Goal: Transaction & Acquisition: Purchase product/service

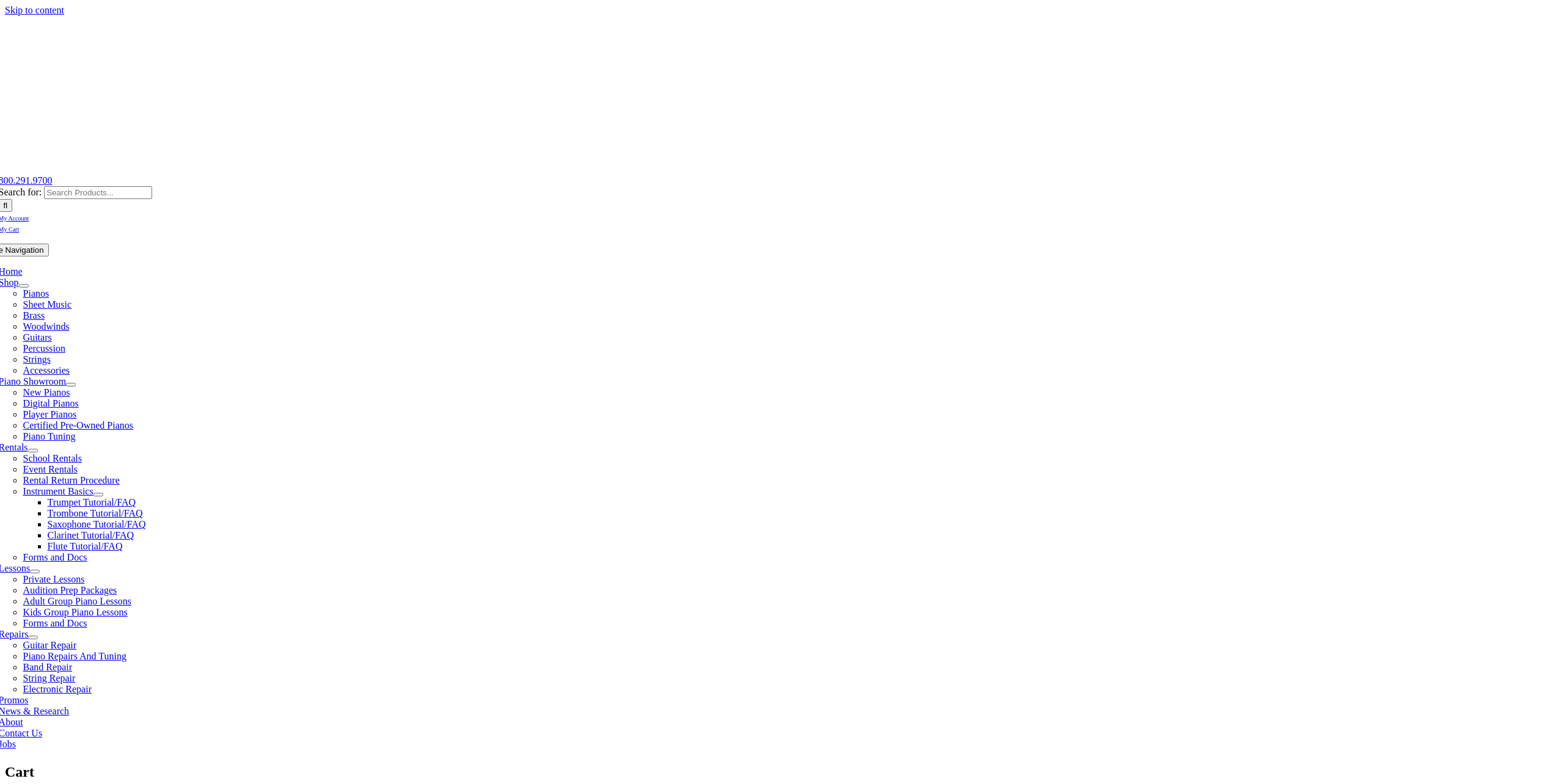
select select "PA"
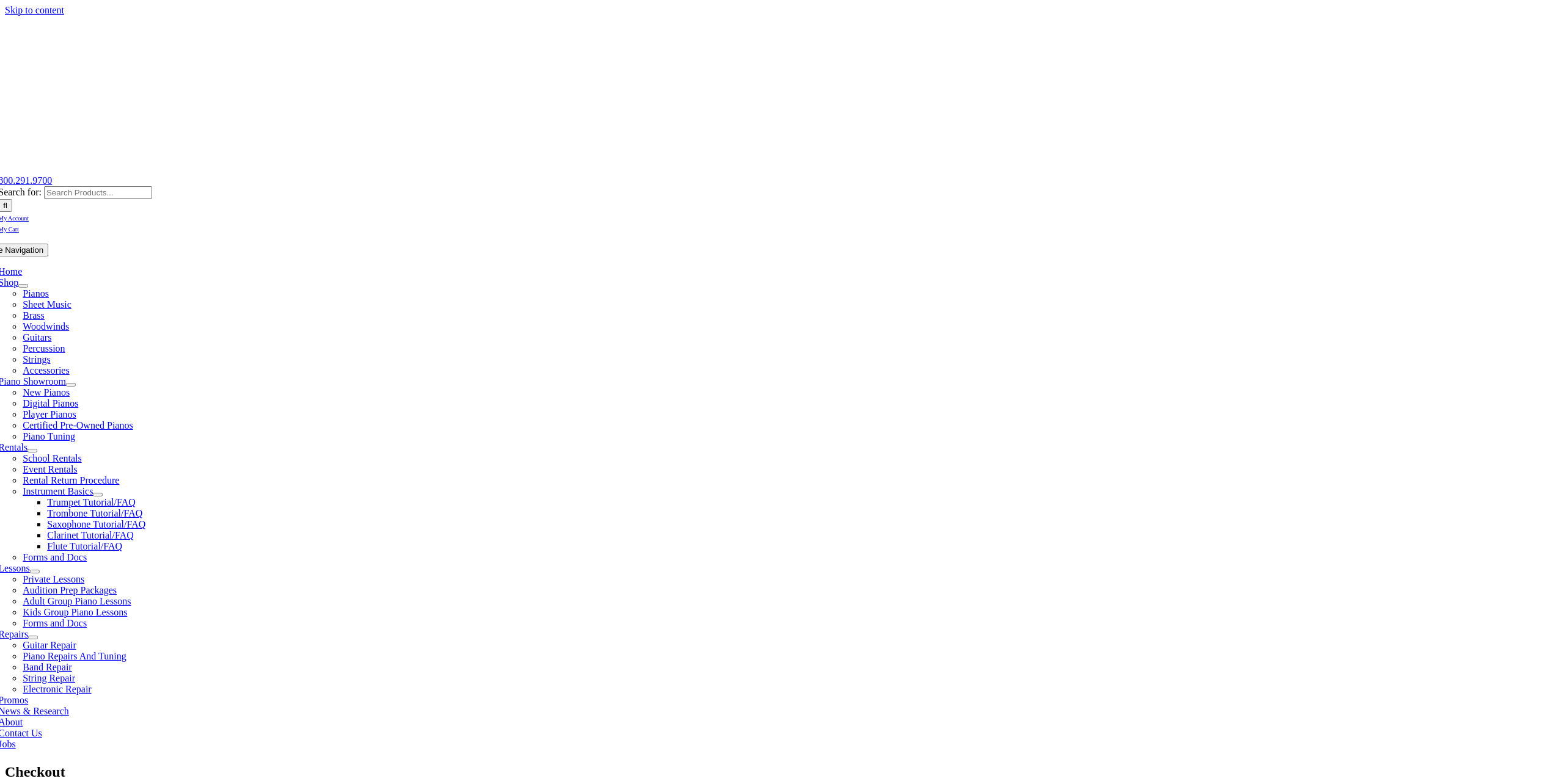
click at [29, 215] on span "My Account" at bounding box center [14, 218] width 31 height 7
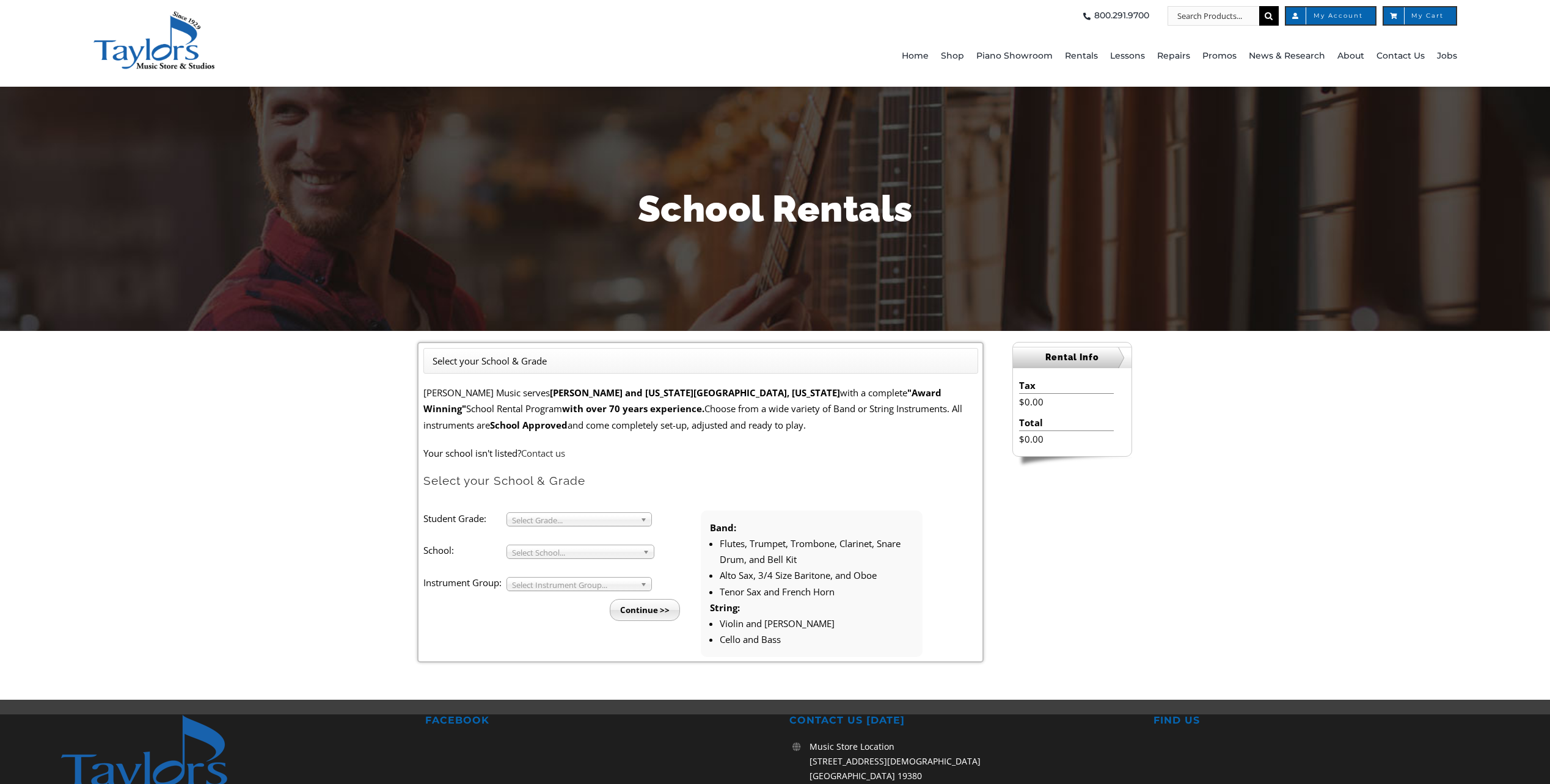
click at [564, 517] on span "Select Grade..." at bounding box center [573, 520] width 123 height 14
click at [544, 599] on li "7" at bounding box center [582, 595] width 132 height 15
click at [551, 554] on span "Select School..." at bounding box center [574, 552] width 126 height 14
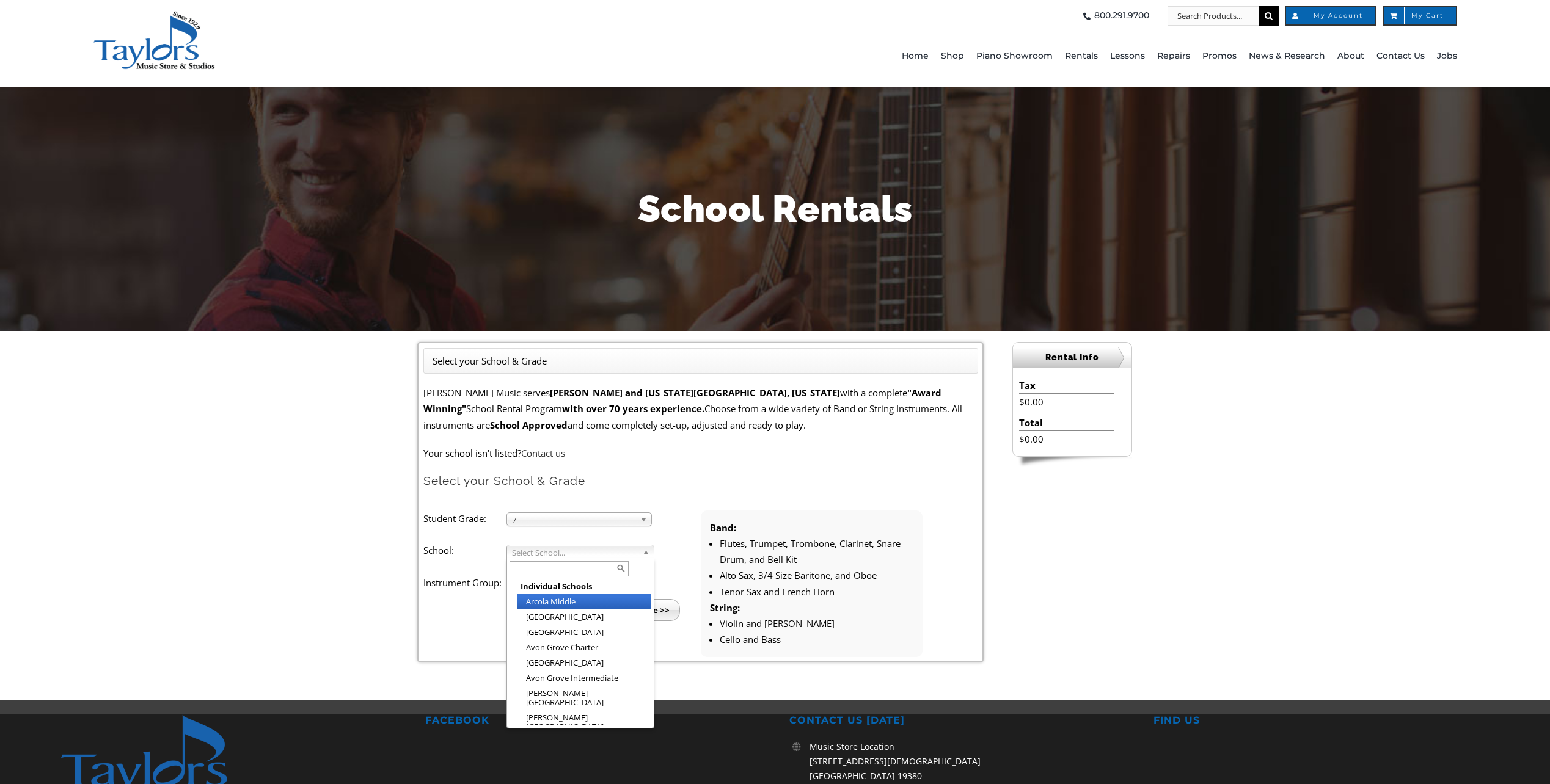
click at [542, 602] on li "Arcola Middle" at bounding box center [584, 601] width 134 height 15
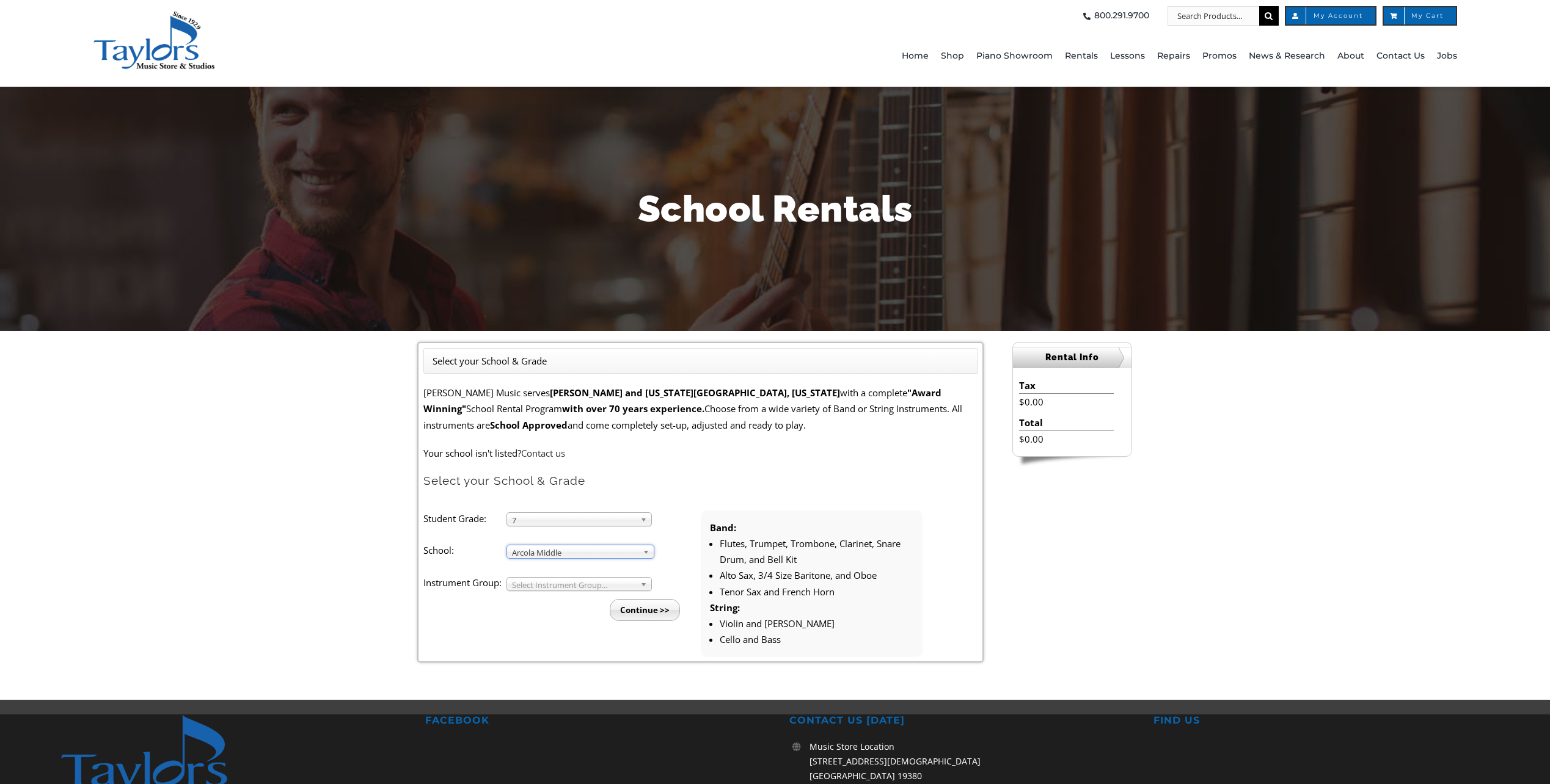
click at [538, 586] on span "Select Instrument Group..." at bounding box center [573, 584] width 123 height 14
click at [539, 596] on li "Band" at bounding box center [582, 598] width 132 height 15
click at [649, 612] on input "Continue >>" at bounding box center [644, 610] width 71 height 22
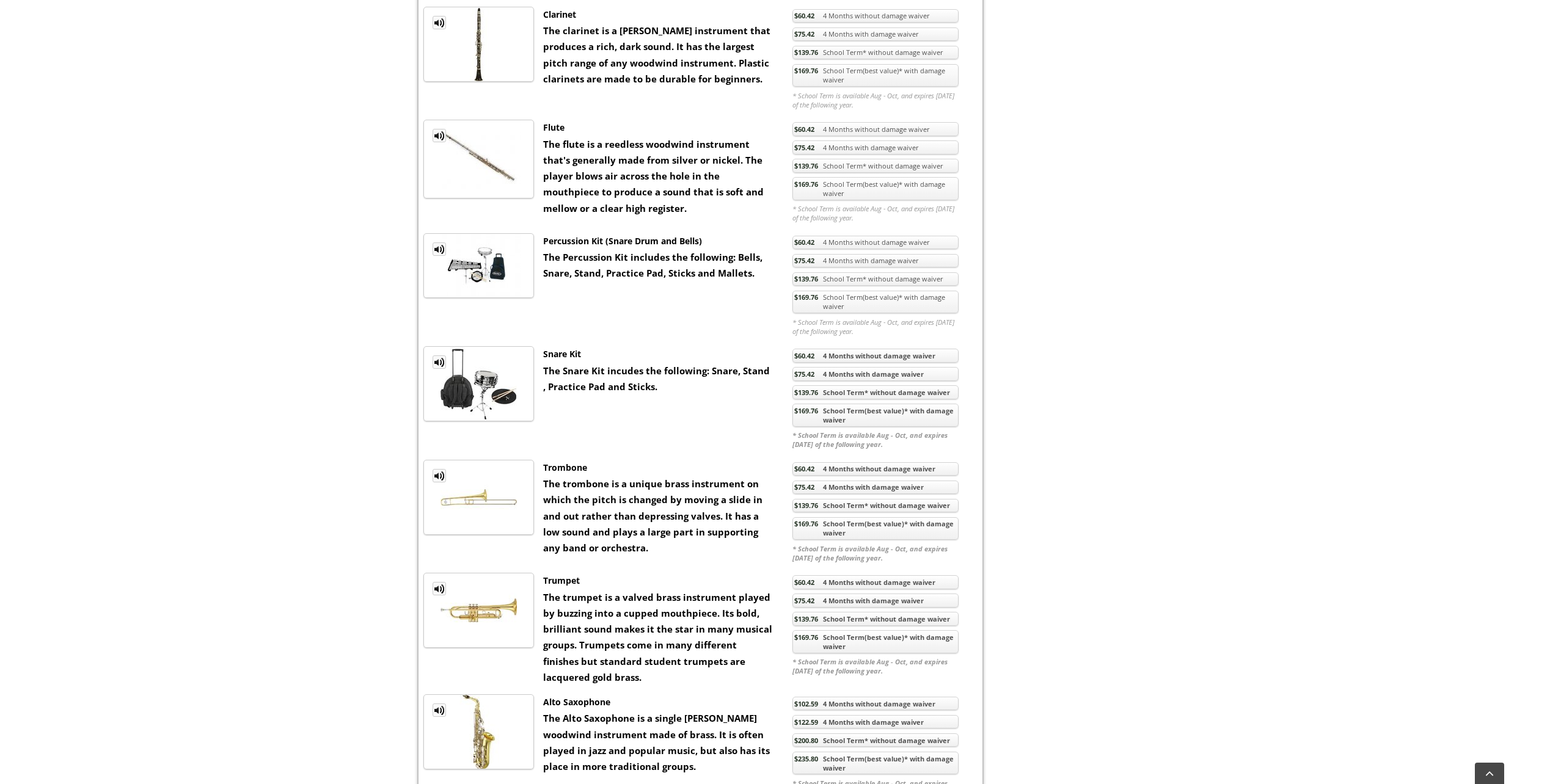
scroll to position [794, 0]
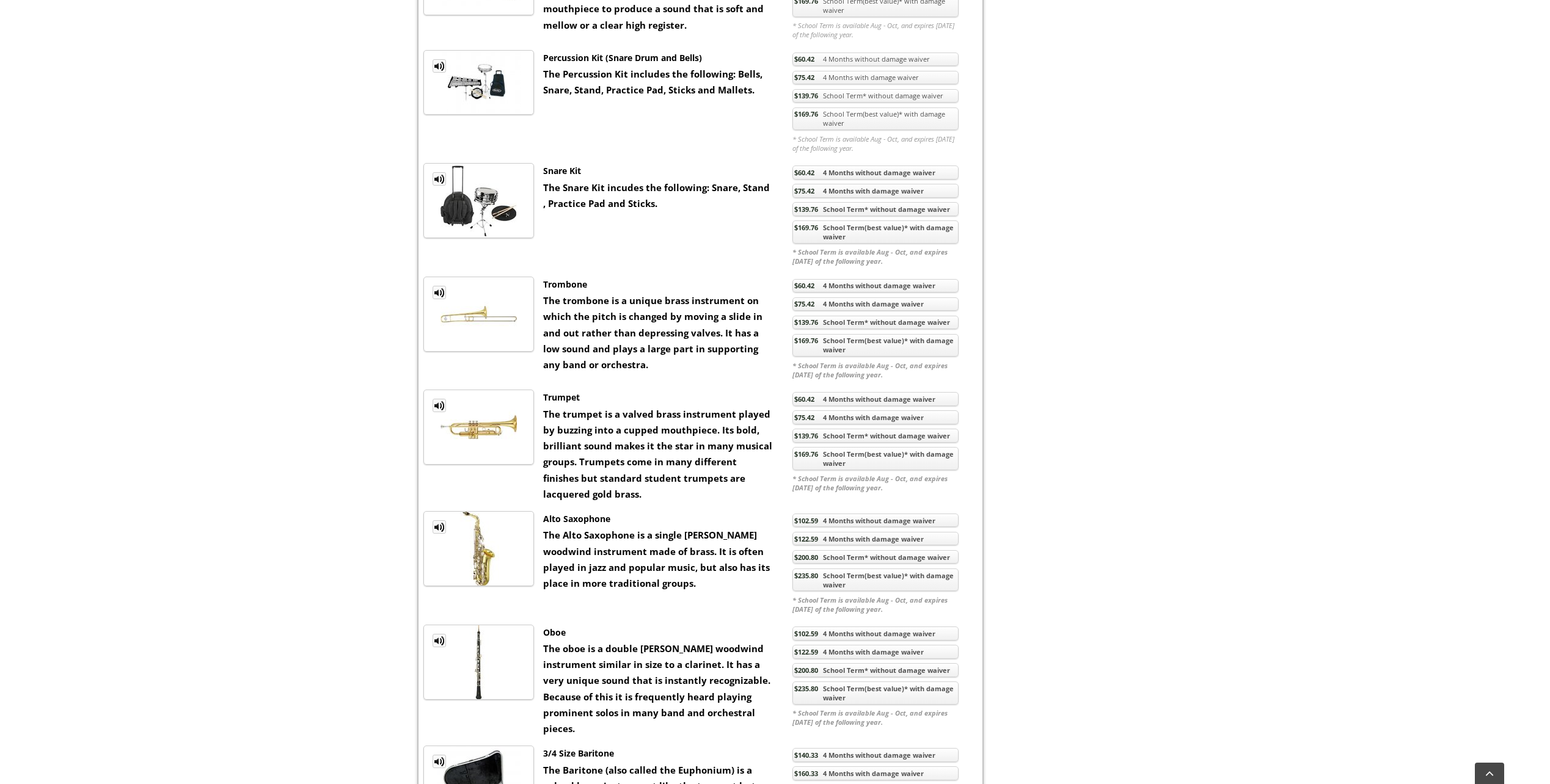
click at [863, 584] on link "$235.80 School Term(best value)* with damage waiver" at bounding box center [875, 579] width 167 height 23
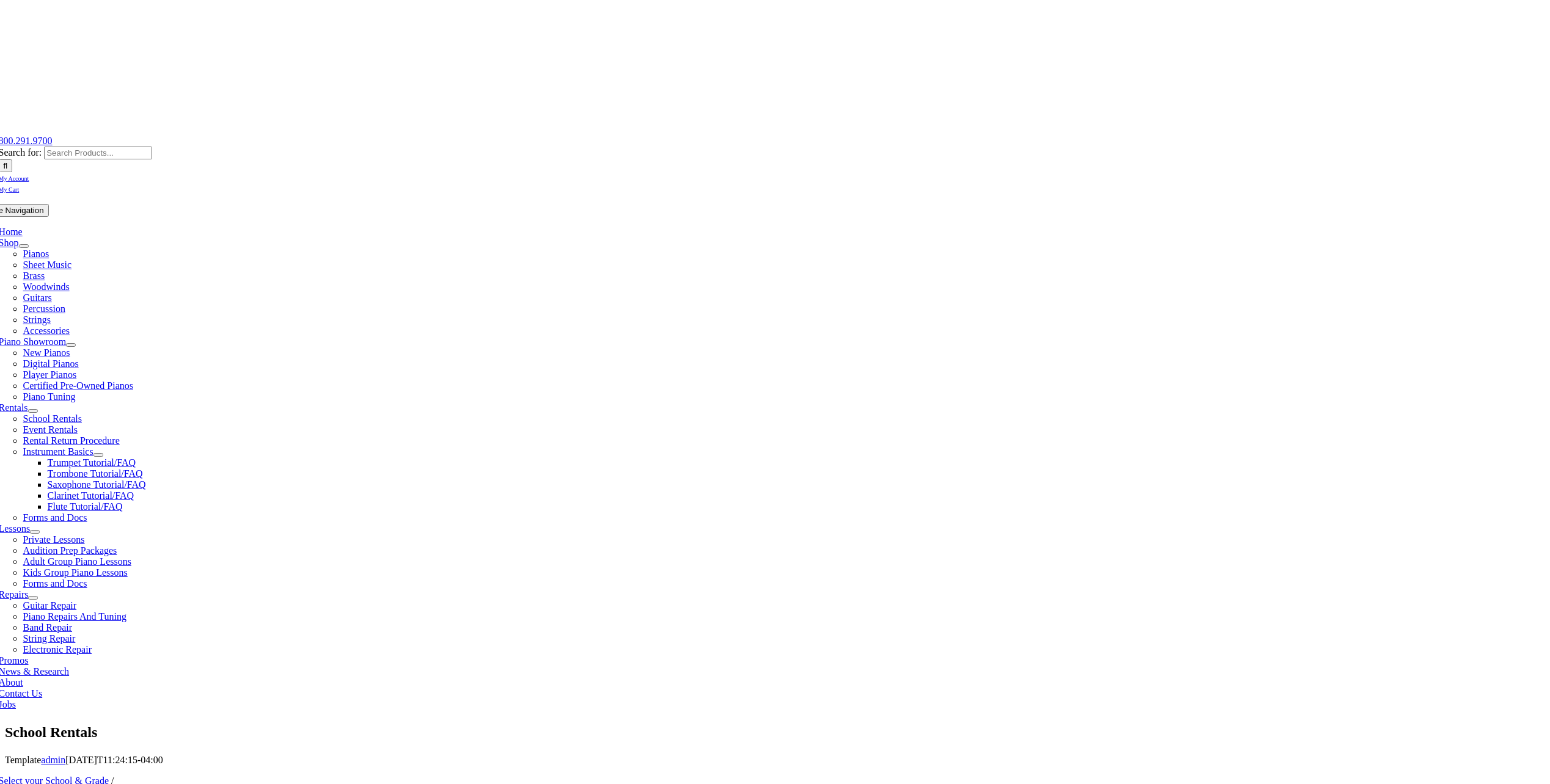
scroll to position [61, 0]
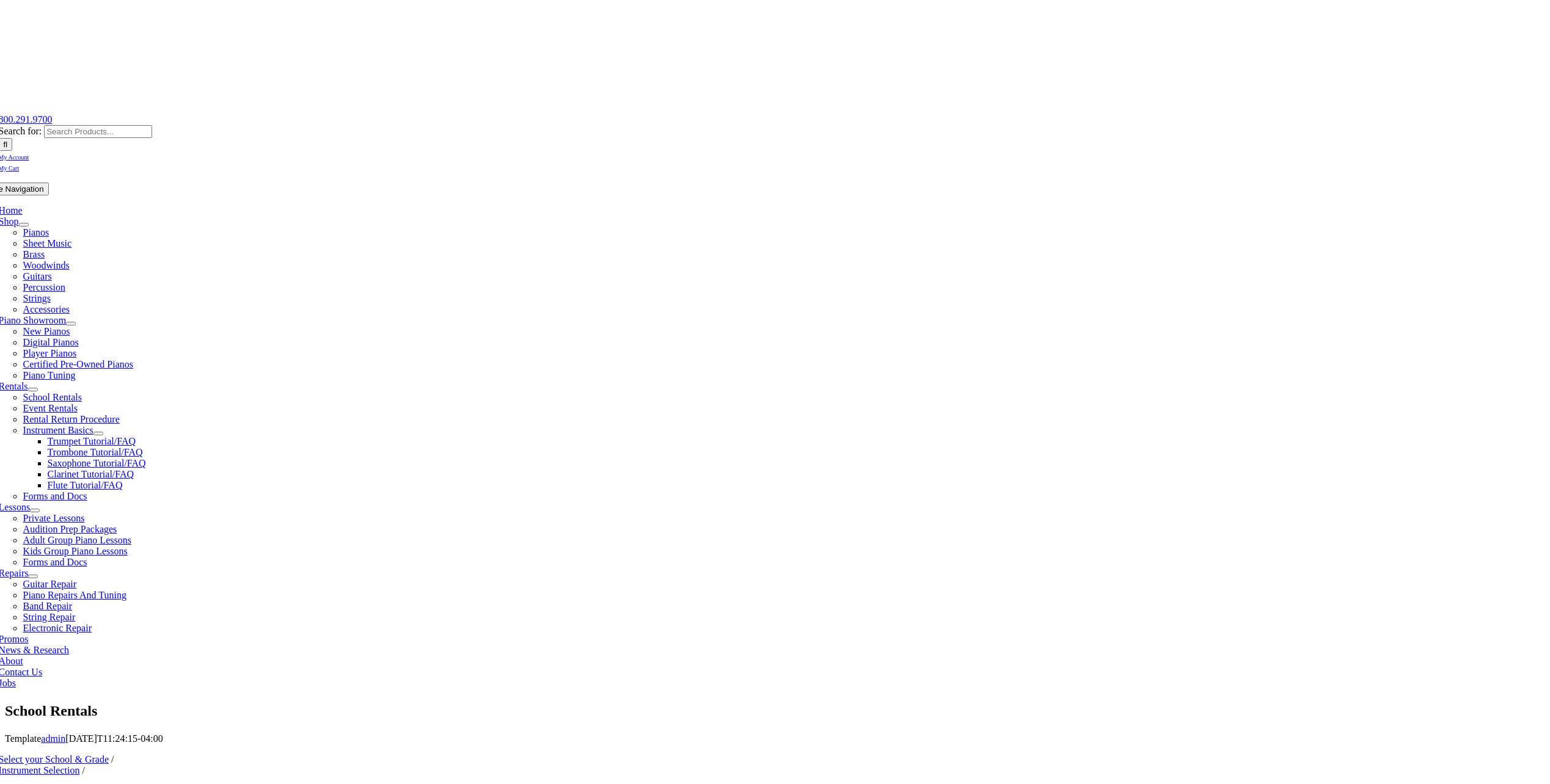
checkbox input"] "true"
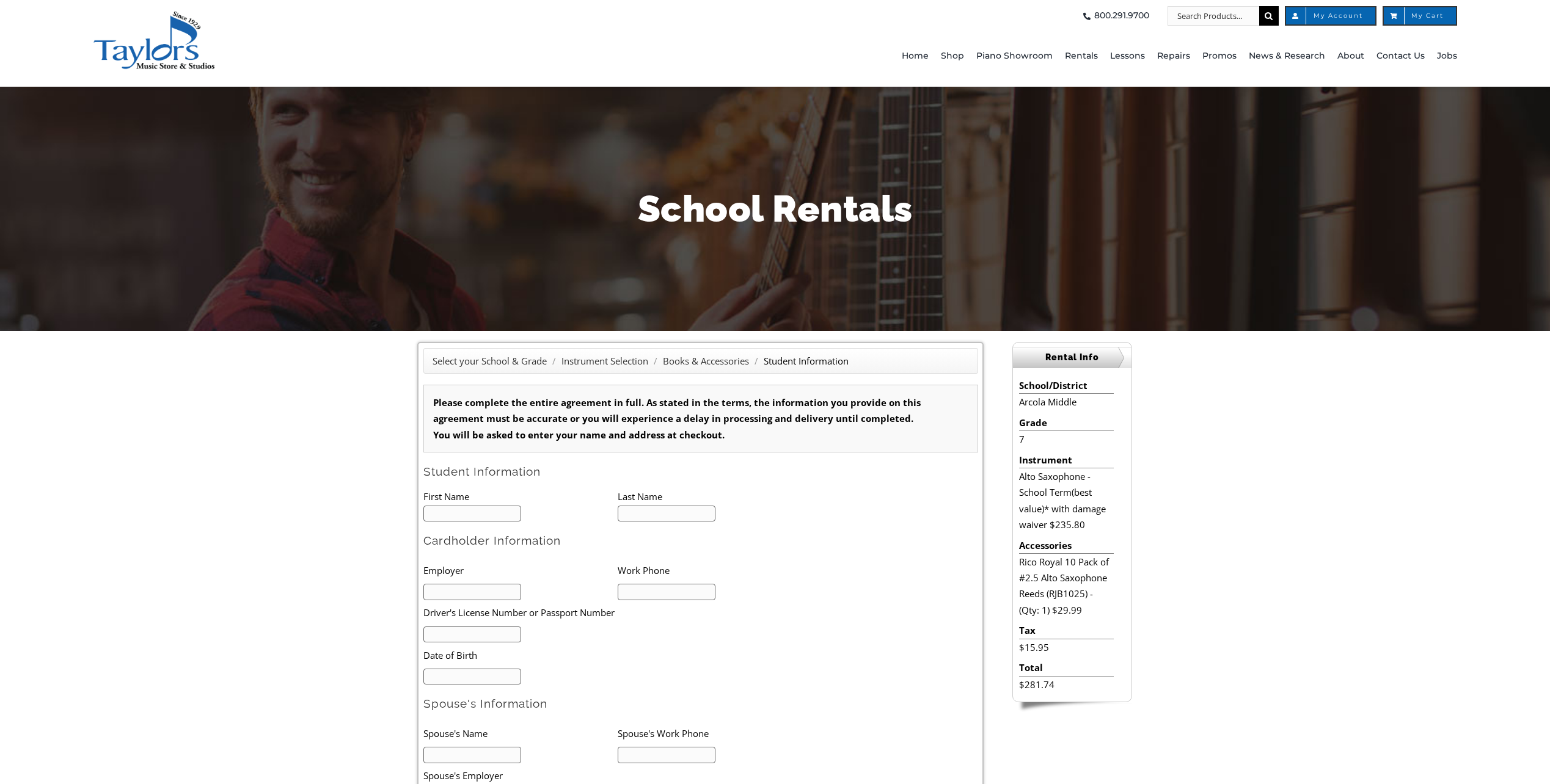
click at [475, 518] on input "text" at bounding box center [472, 513] width 99 height 16
type input "1"
type input "Woody"
type input "[PERSON_NAME]"
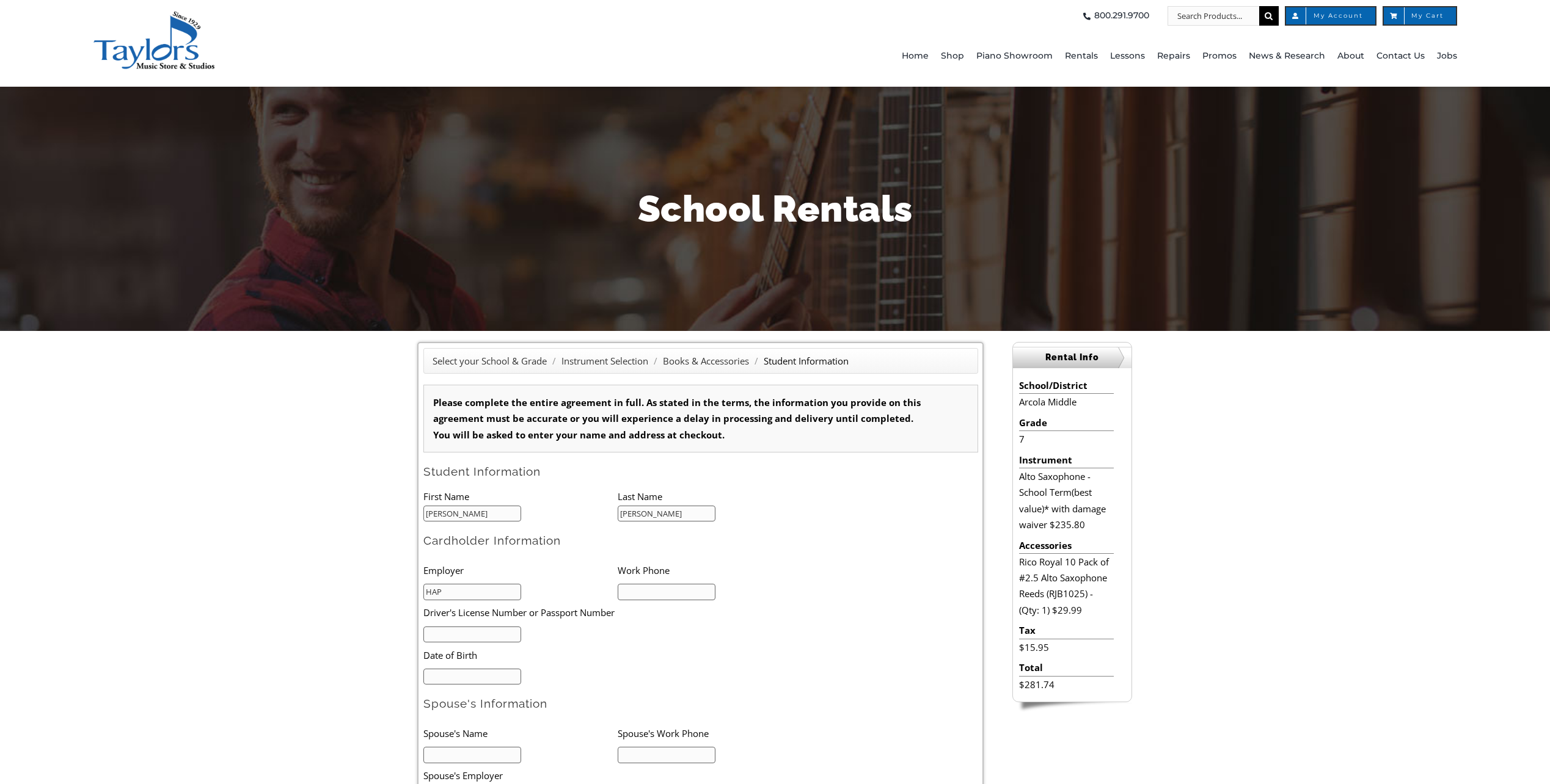
type input "HAP"
type input "[PHONE_NUMBER]"
type input "22950102"
click at [481, 674] on input "mm/dd/yyyy" at bounding box center [472, 676] width 99 height 16
type input "02/07/1973"
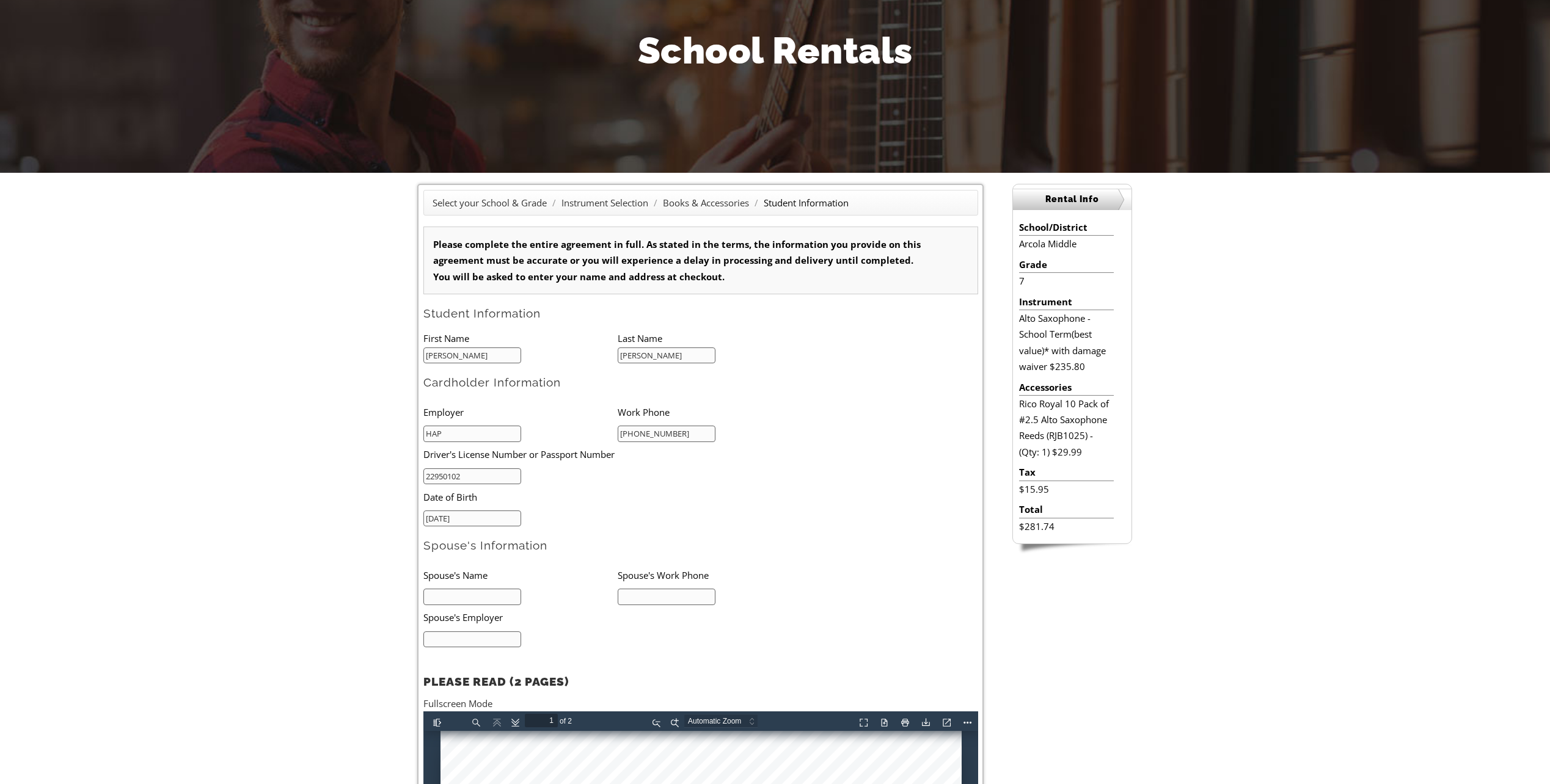
scroll to position [245, 0]
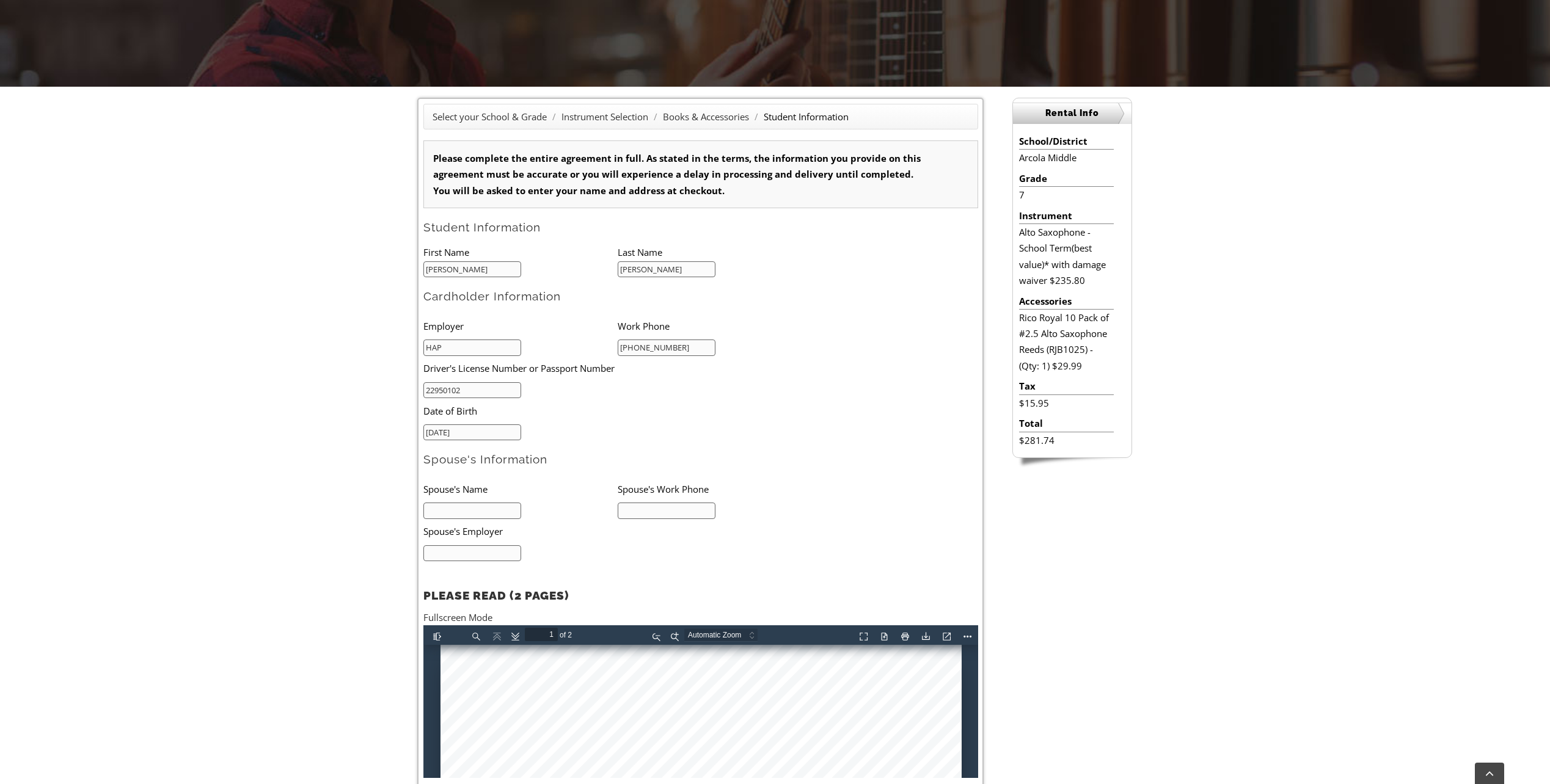
click at [470, 514] on input "text" at bounding box center [472, 510] width 99 height 16
type input "Dawn Rodgers"
type input "610-812-9435"
drag, startPoint x: 453, startPoint y: 553, endPoint x: 695, endPoint y: 553, distance: 242.0
click at [453, 553] on input "text" at bounding box center [472, 553] width 99 height 16
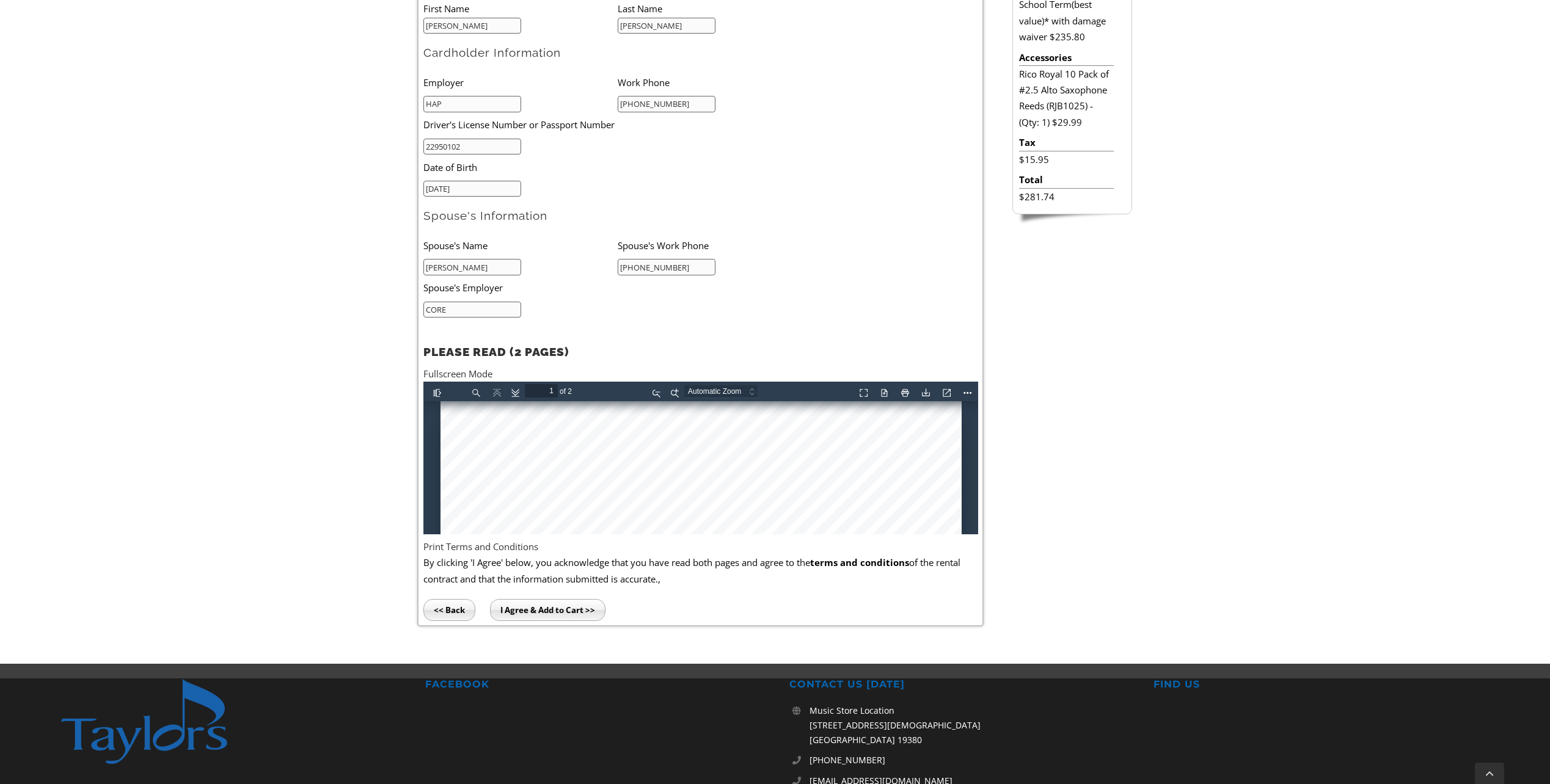
scroll to position [488, 0]
type input "CORE"
click at [551, 608] on input "I Agree & Add to Cart >>" at bounding box center [548, 610] width 116 height 22
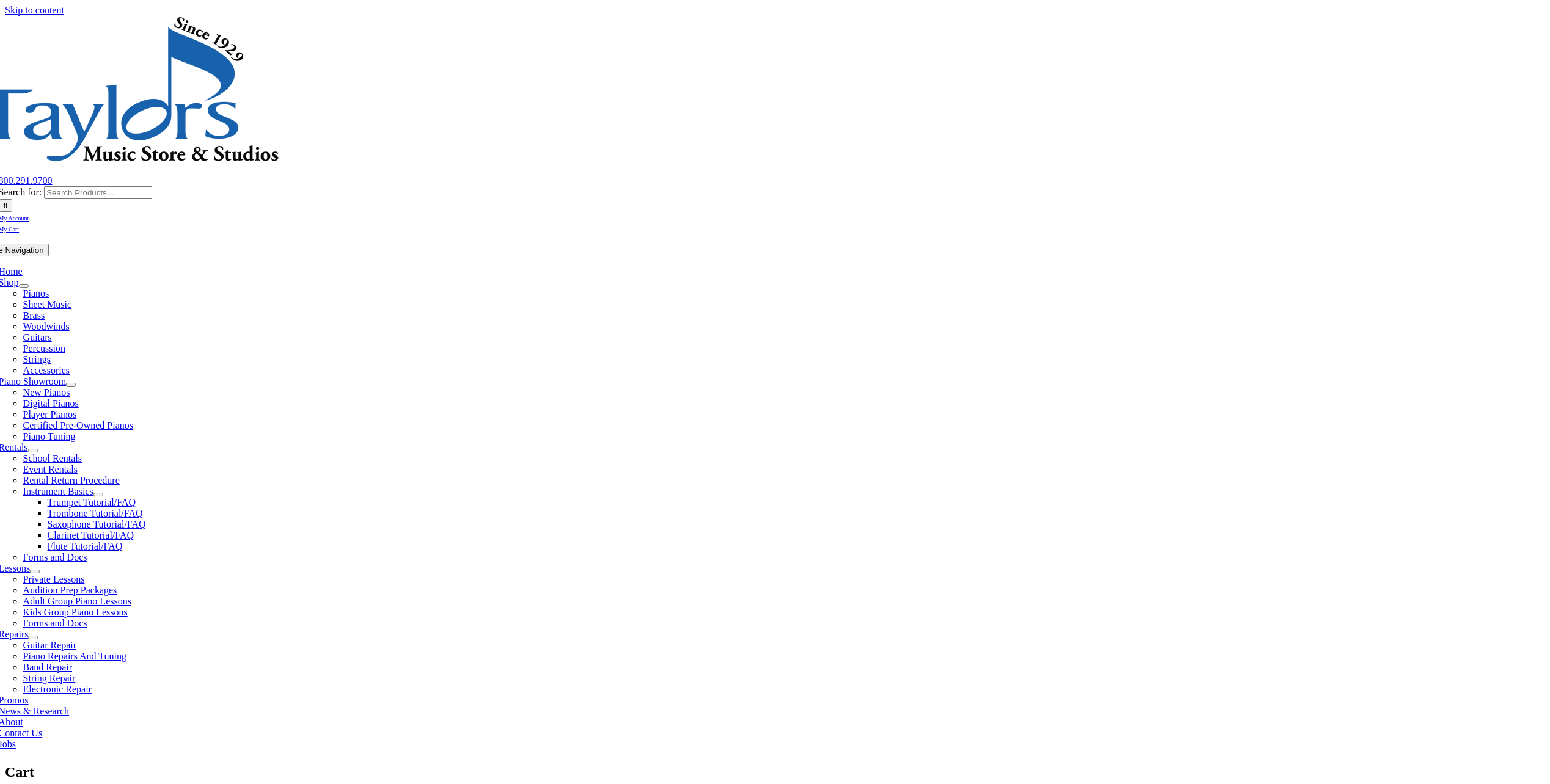
select select "PA"
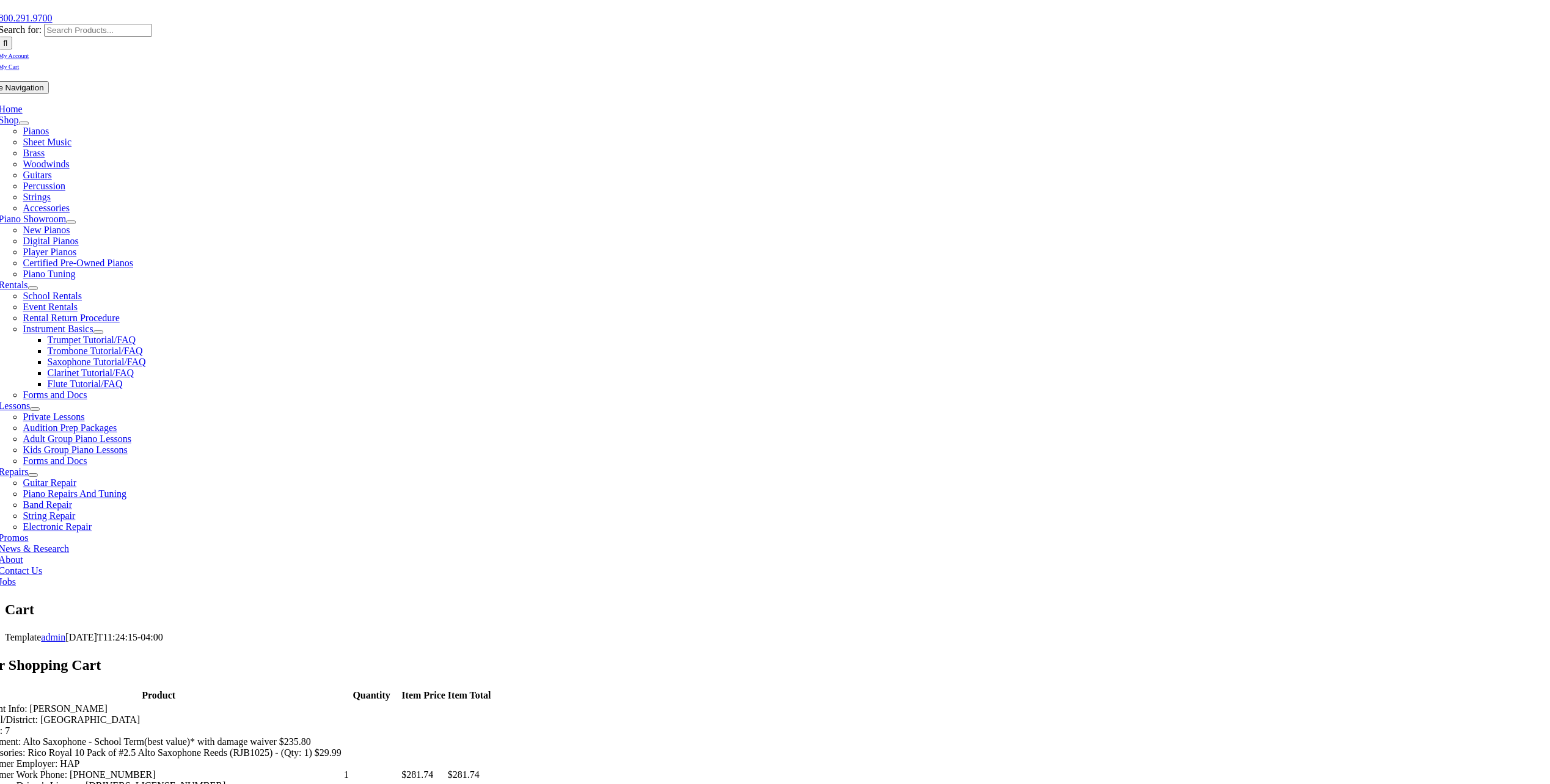
scroll to position [183, 0]
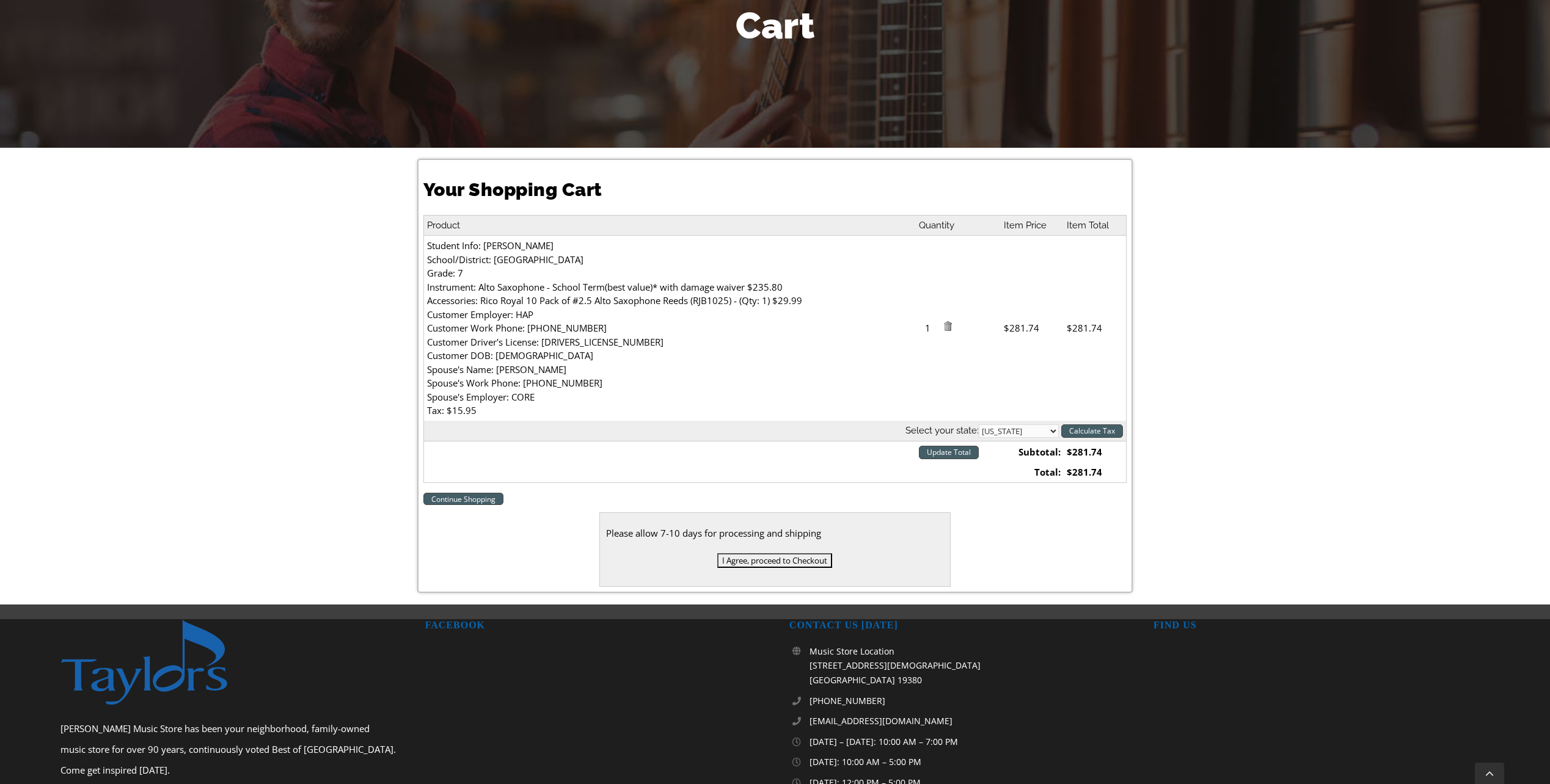
click at [772, 561] on input "I Agree, proceed to Checkout" at bounding box center [774, 560] width 115 height 14
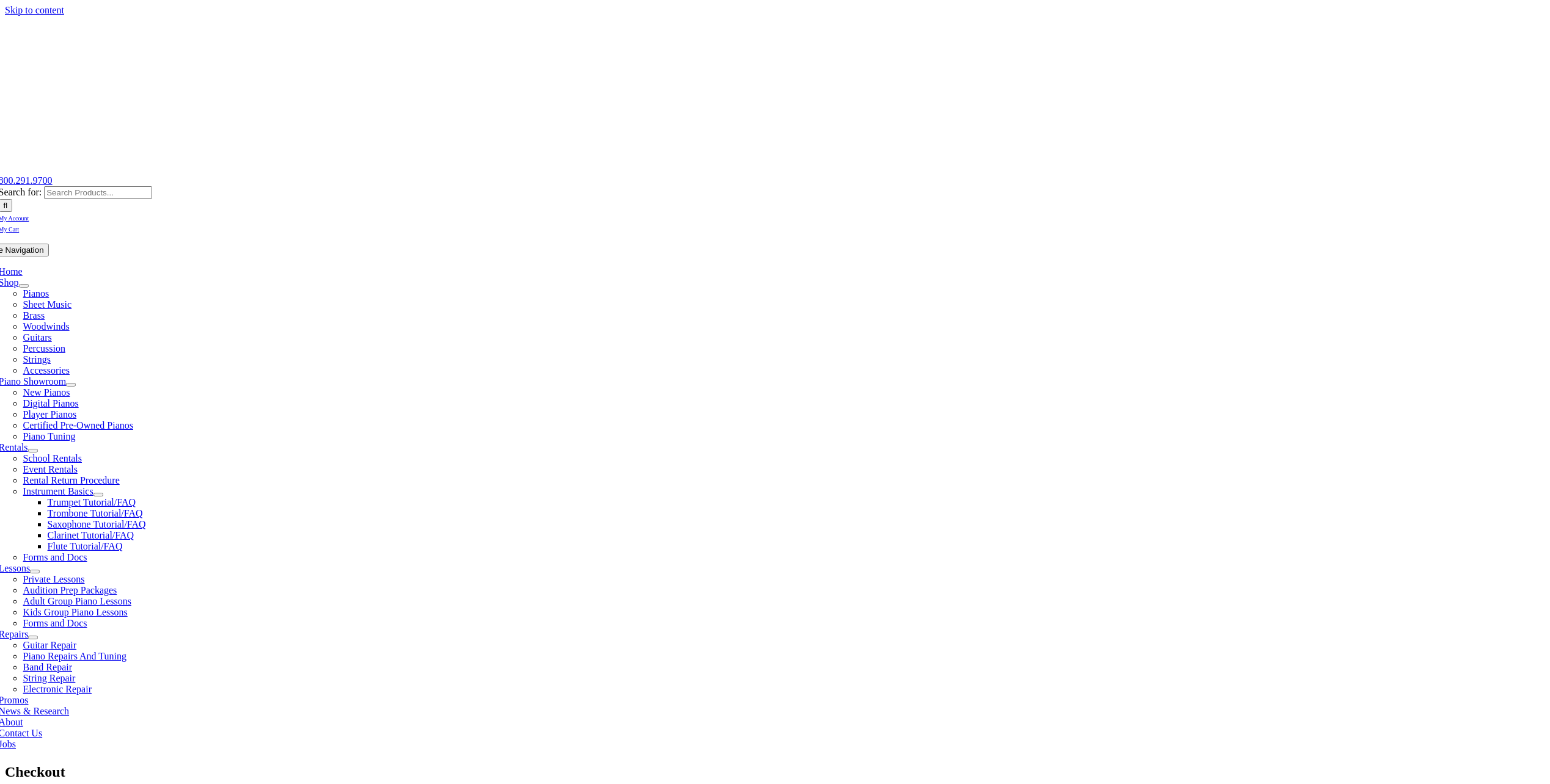
select select
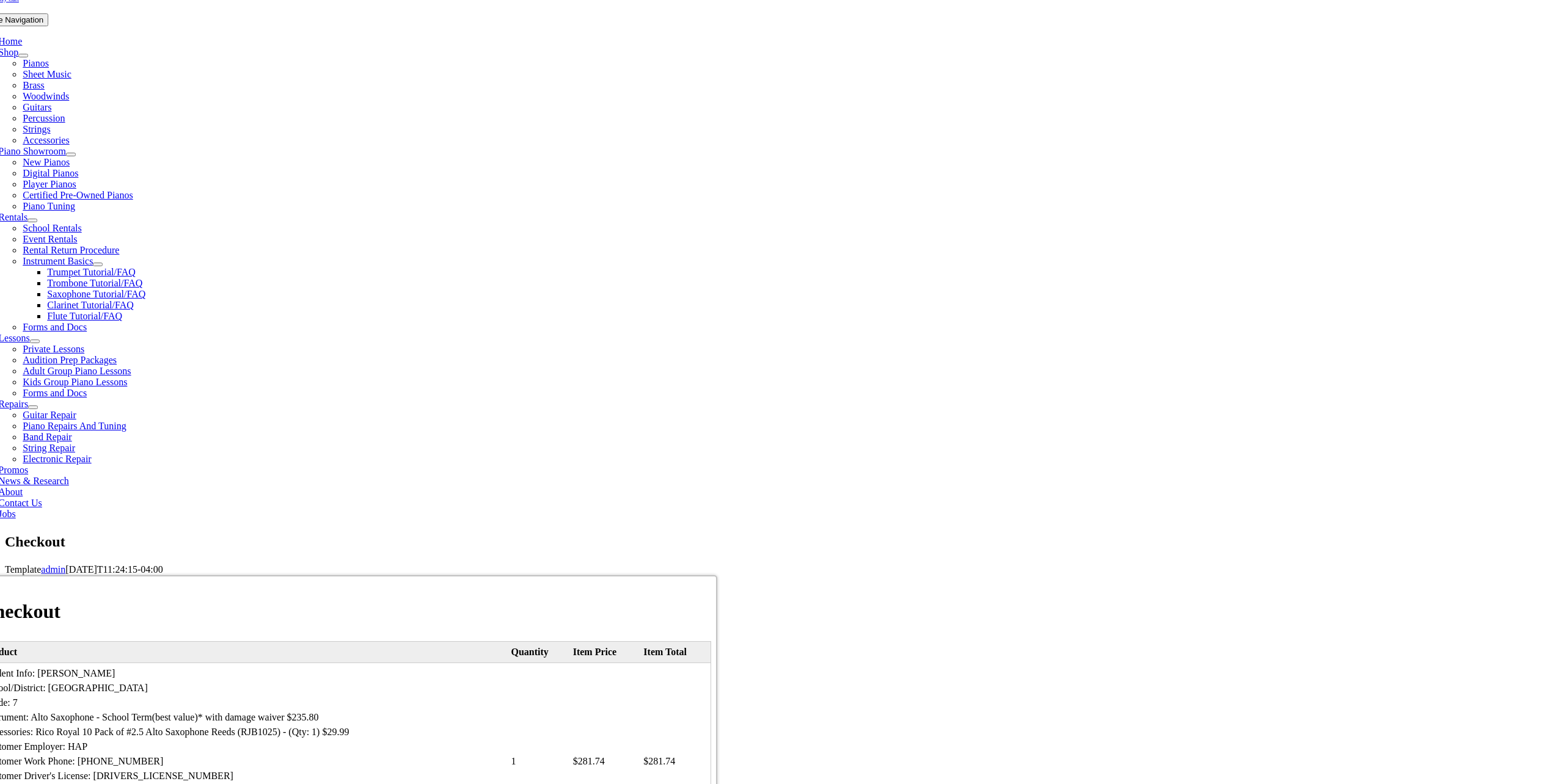
scroll to position [245, 0]
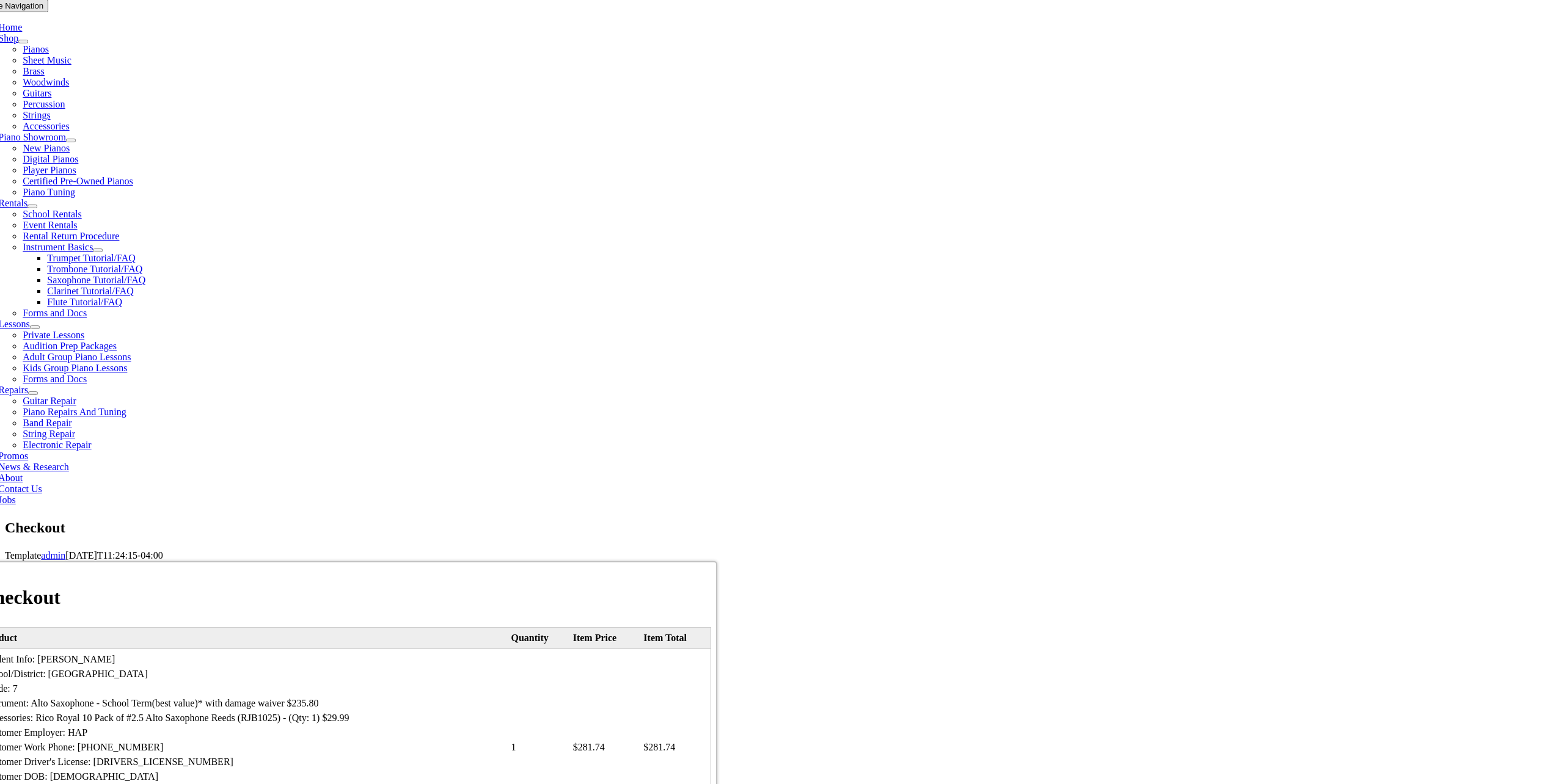
drag, startPoint x: 529, startPoint y: 461, endPoint x: 639, endPoint y: 440, distance: 112.0
type input "Lynwood"
type input "[PERSON_NAME]"
type input "[STREET_ADDRESS]"
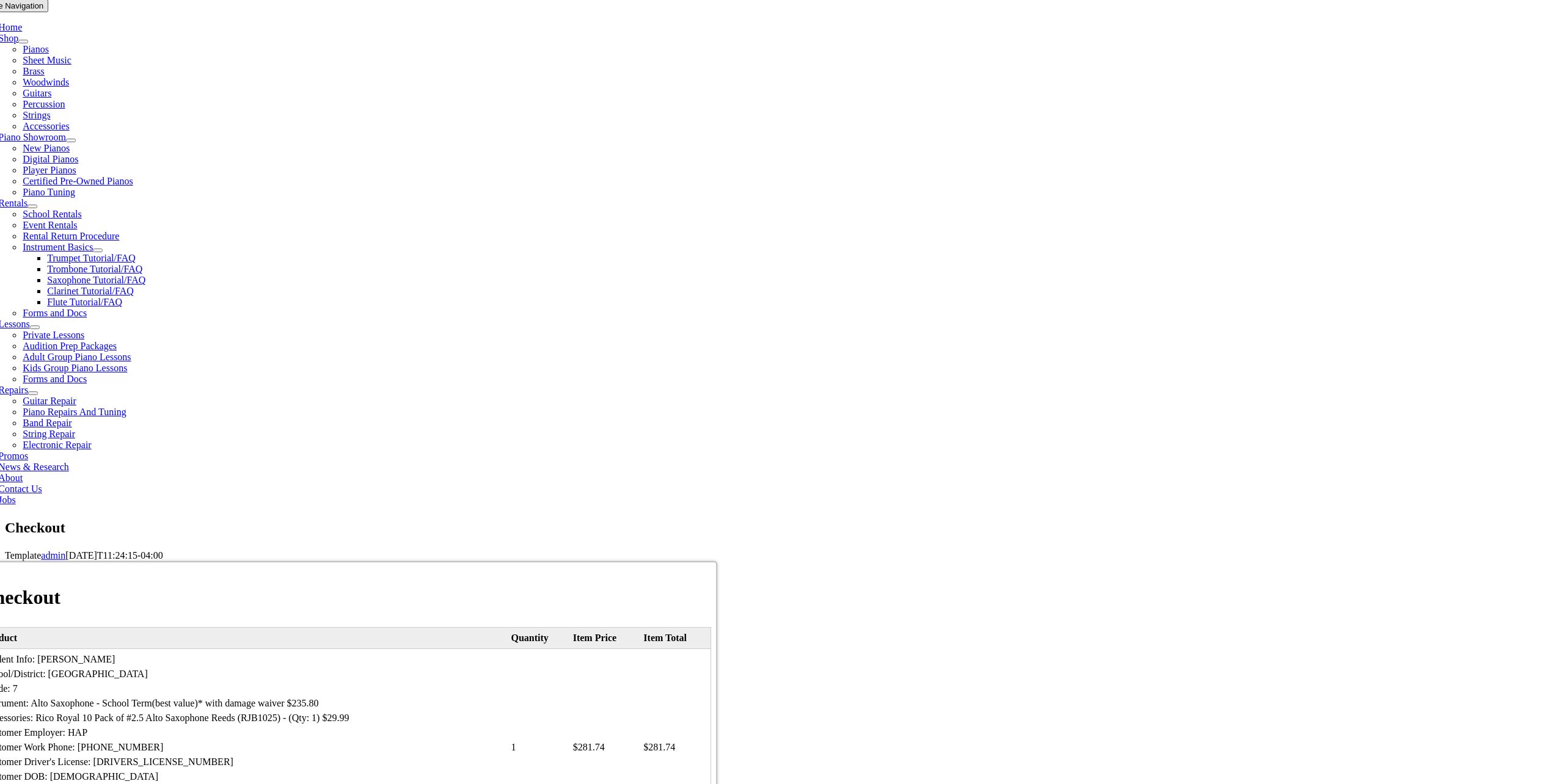
type input "[GEOGRAPHIC_DATA]"
select select "PA"
type input "19426"
select select "mastercard"
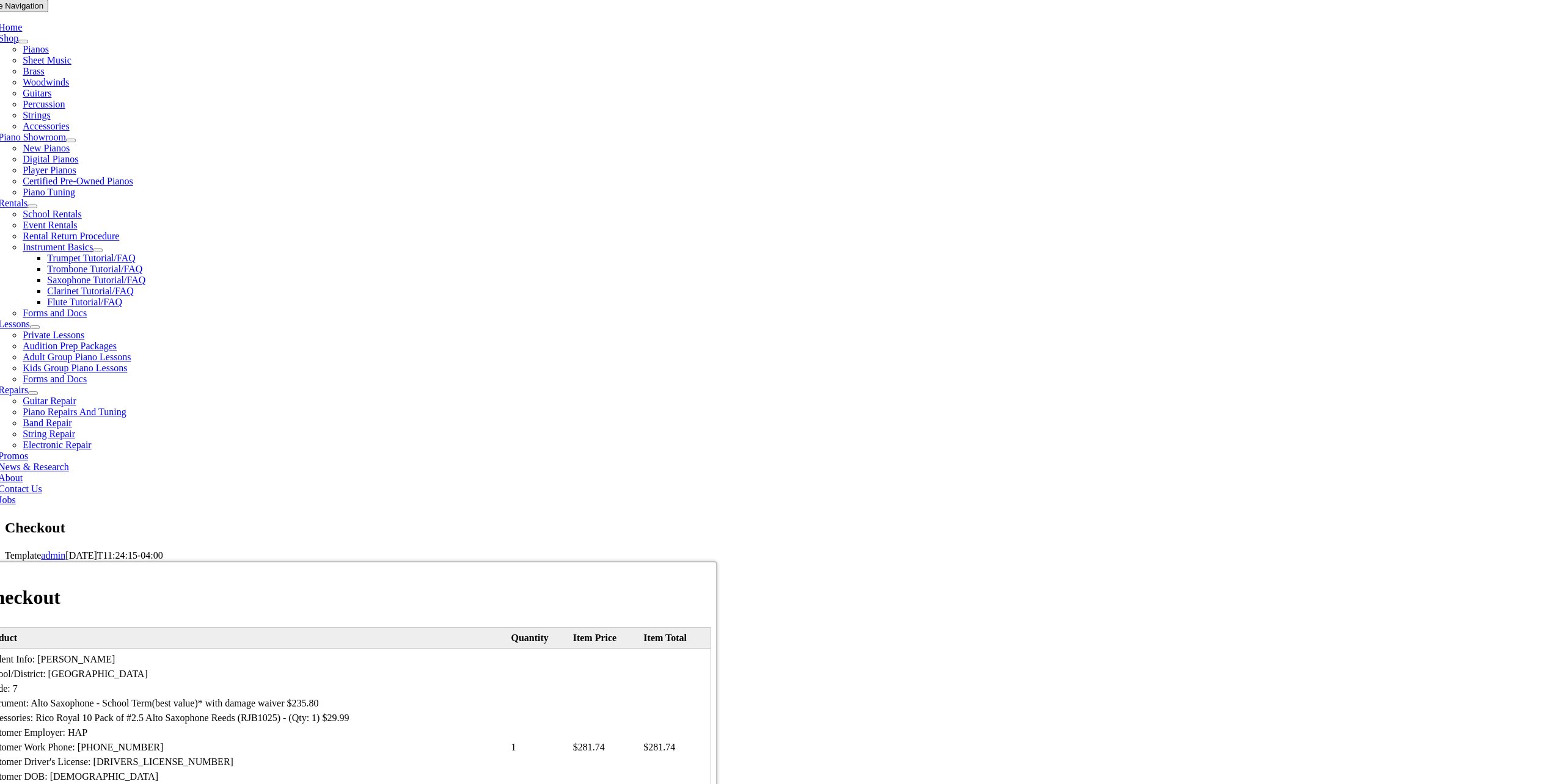
drag, startPoint x: 870, startPoint y: 481, endPoint x: 938, endPoint y: 477, distance: 68.1
type input "[CREDIT_CARD_NUMBER]"
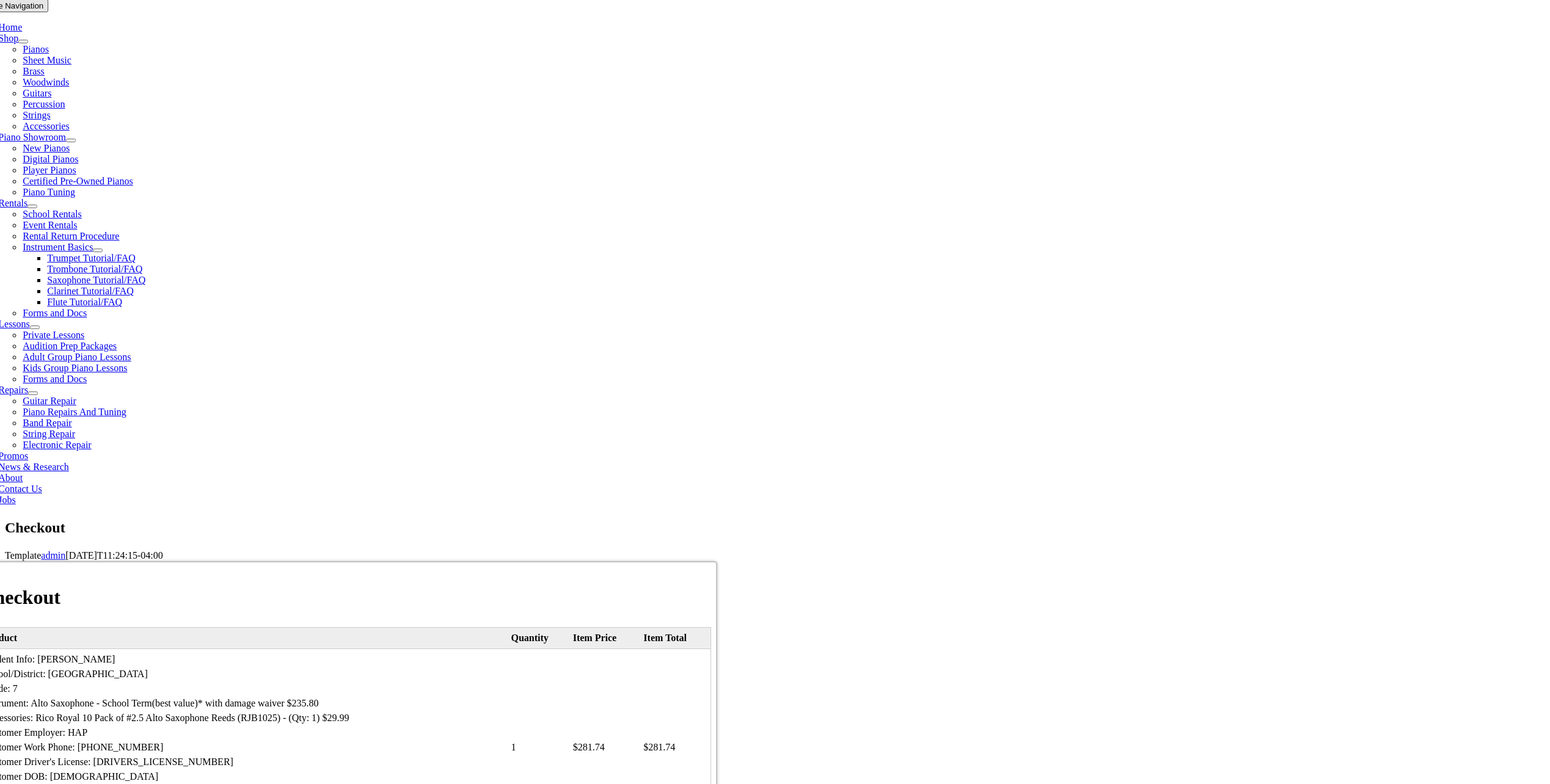
select select "02"
select select "2029"
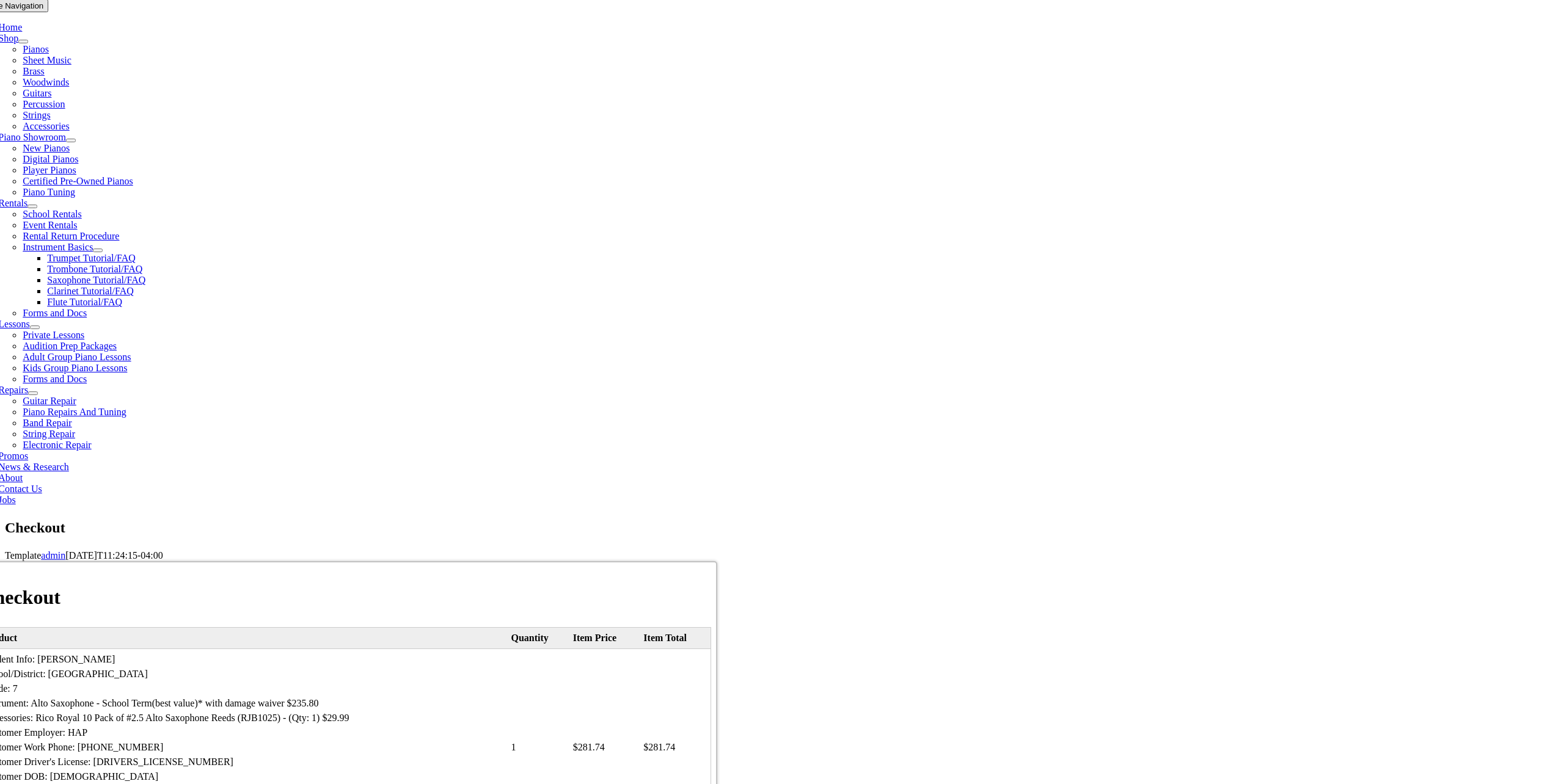
type input "280"
type input "[PHONE_NUMBER]"
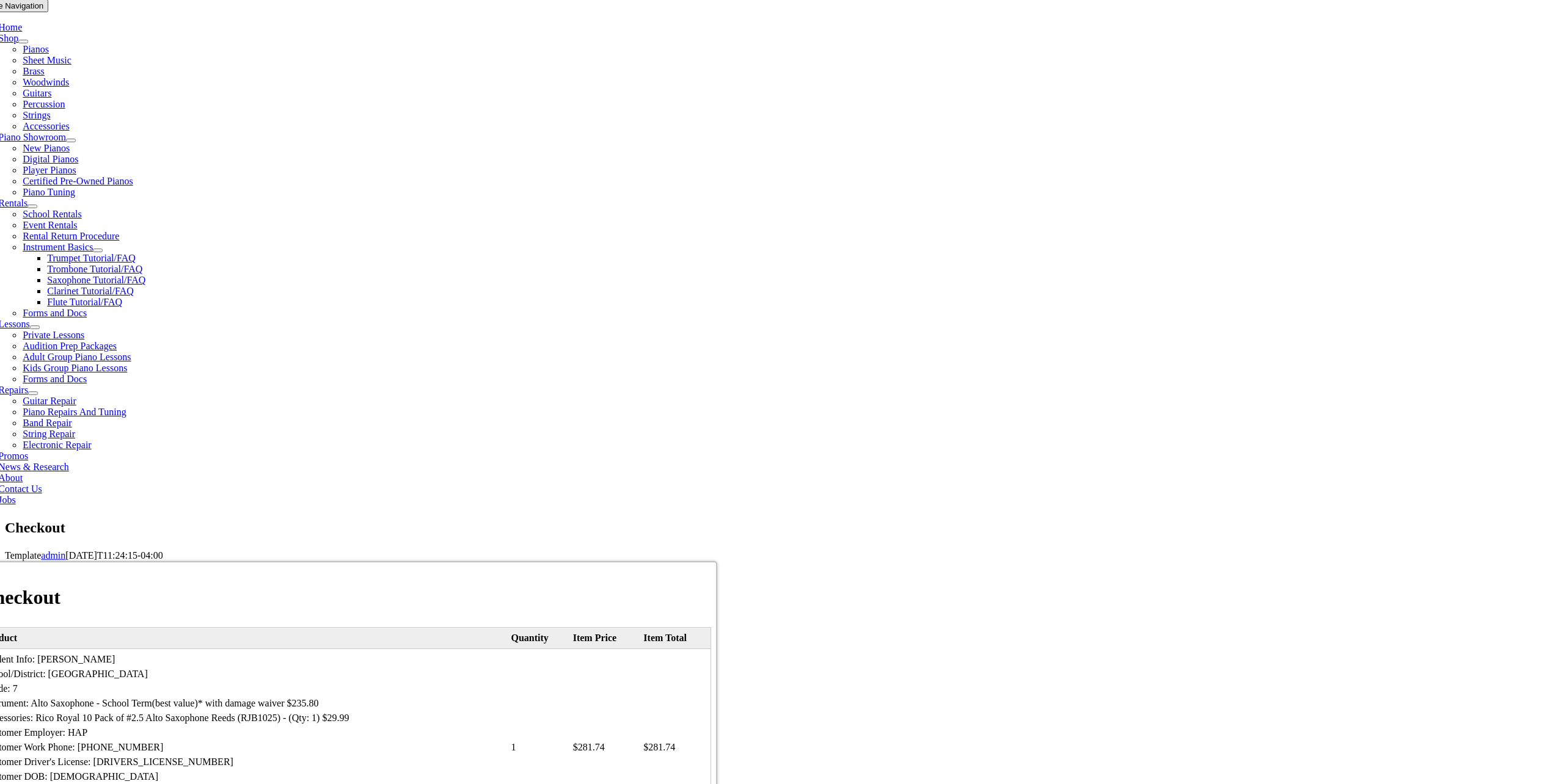
type input "[EMAIL_ADDRESS][DOMAIN_NAME]"
drag, startPoint x: 1093, startPoint y: 564, endPoint x: 1059, endPoint y: 559, distance: 34.4
